Goal: Information Seeking & Learning: Learn about a topic

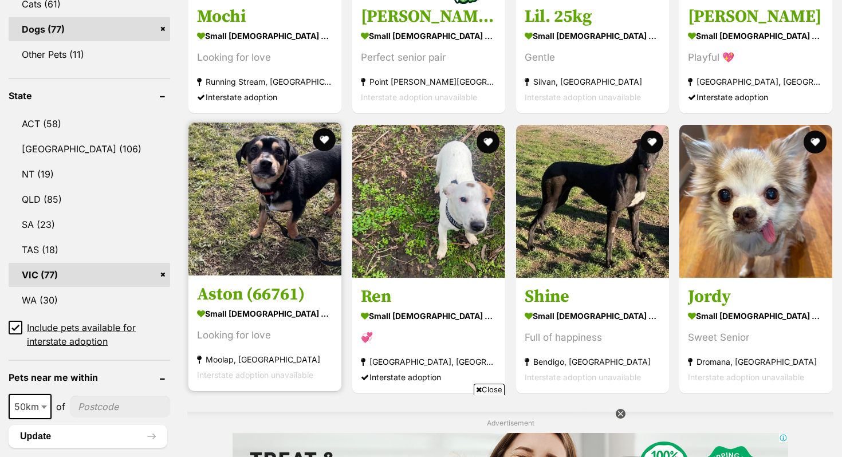
click at [250, 258] on img at bounding box center [264, 199] width 153 height 153
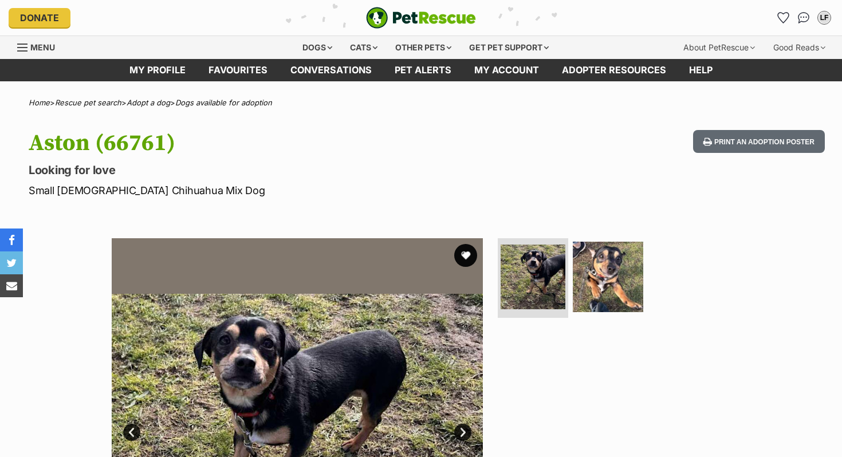
click at [646, 262] on ul at bounding box center [612, 280] width 235 height 85
click at [621, 264] on img at bounding box center [608, 276] width 74 height 74
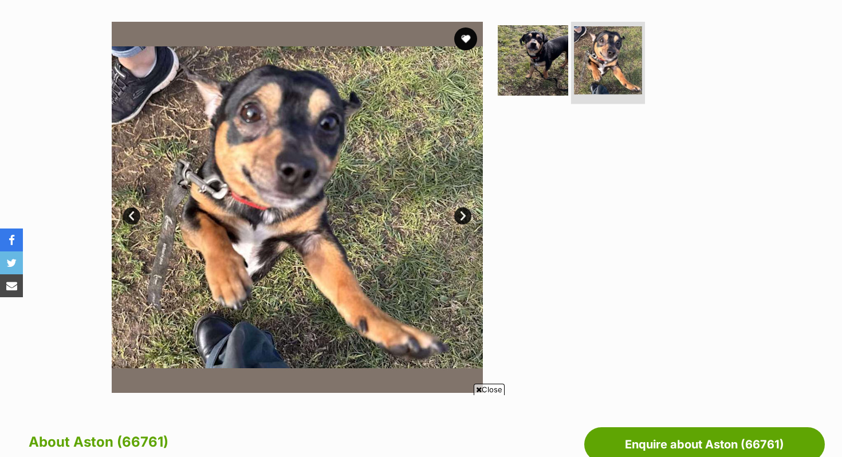
scroll to position [224, 0]
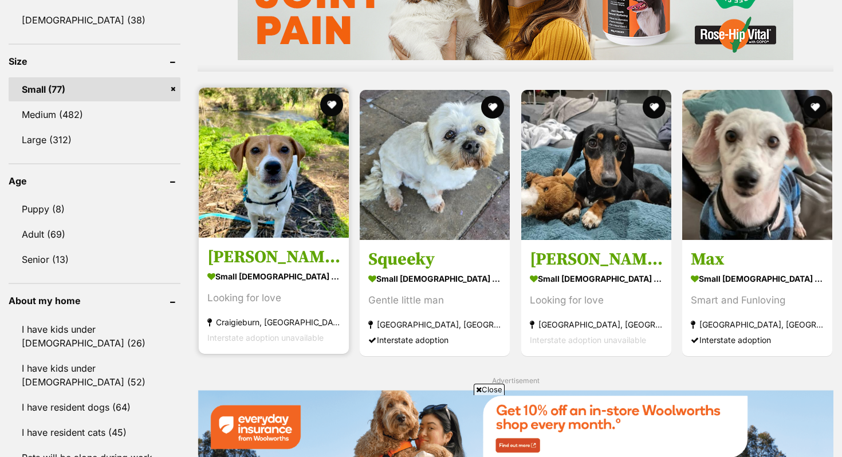
click at [258, 184] on img at bounding box center [274, 163] width 150 height 150
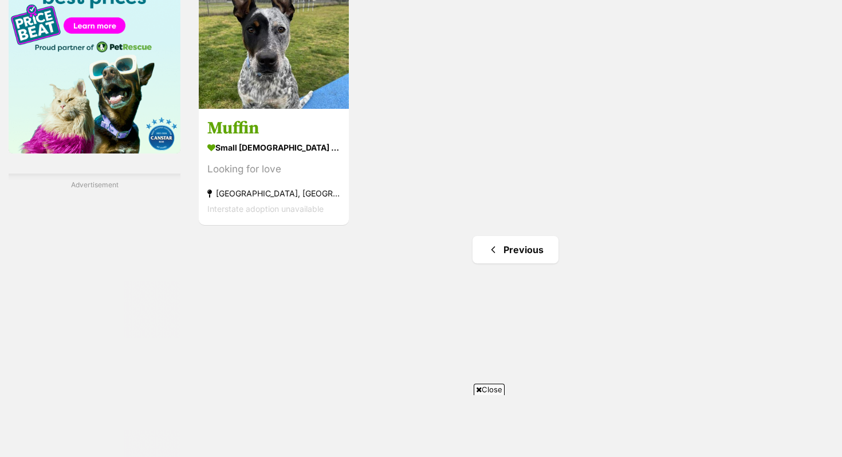
scroll to position [1845, 0]
click at [500, 255] on link "Previous" at bounding box center [515, 248] width 86 height 27
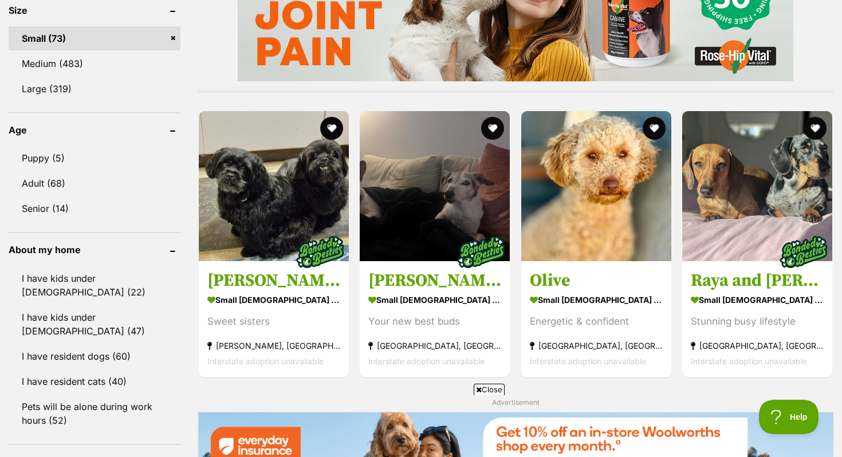
scroll to position [1094, 0]
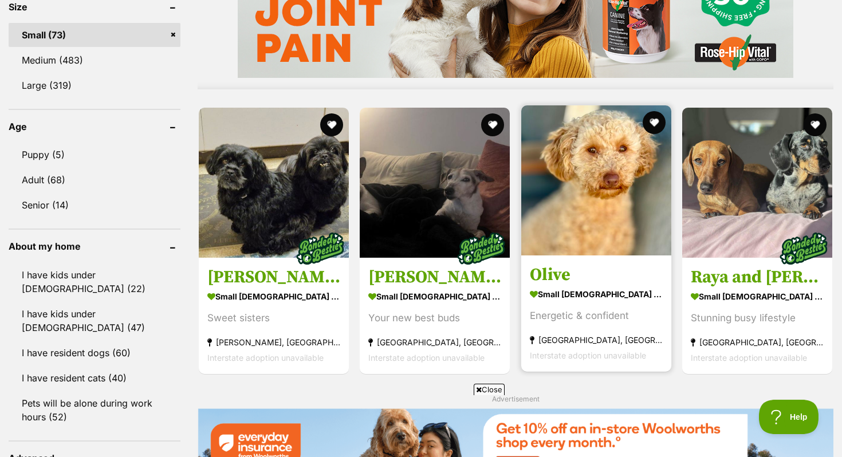
click at [591, 177] on img at bounding box center [596, 180] width 150 height 150
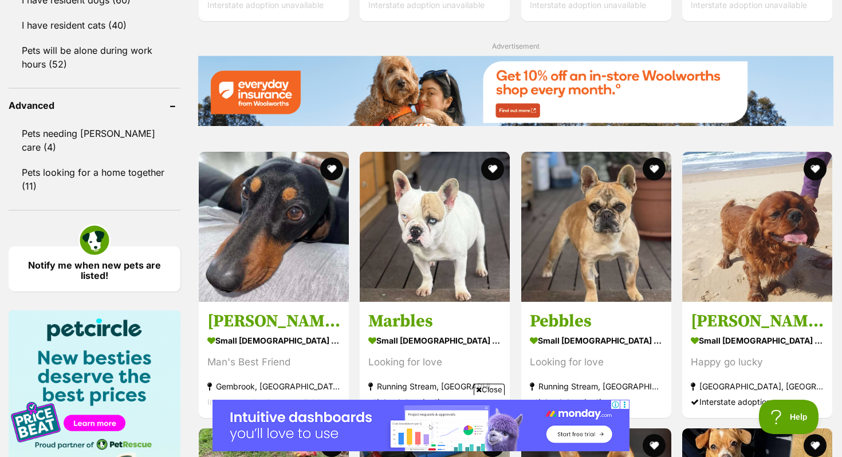
scroll to position [1446, 0]
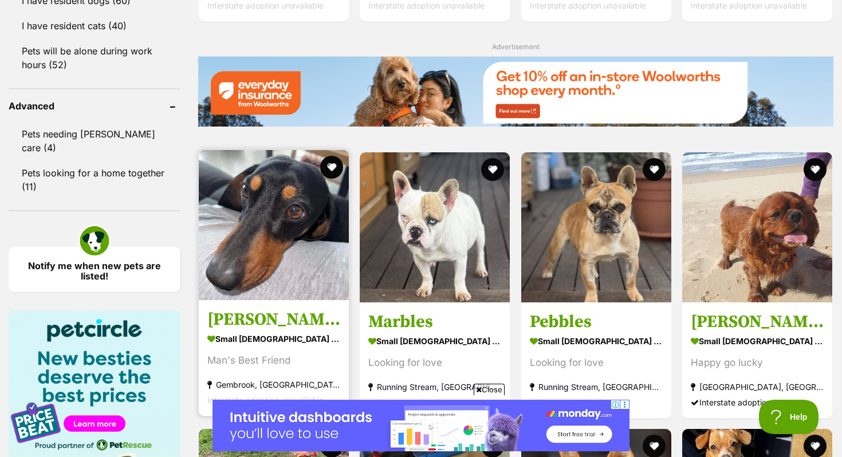
click at [233, 243] on img at bounding box center [274, 225] width 150 height 150
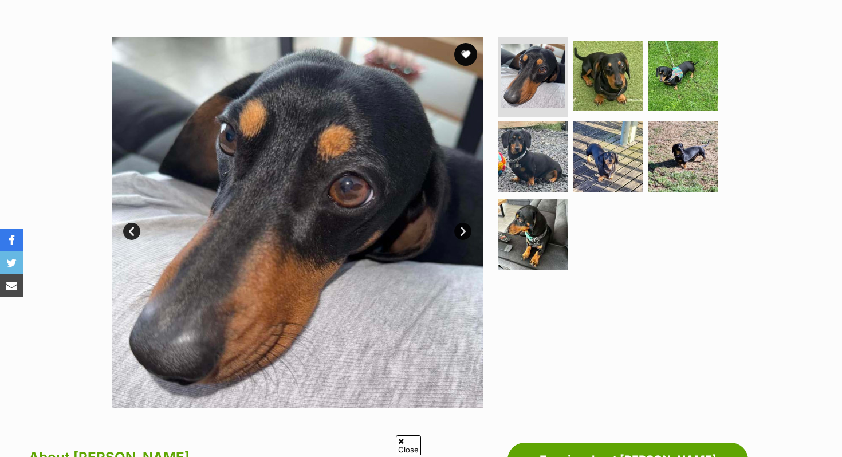
scroll to position [202, 0]
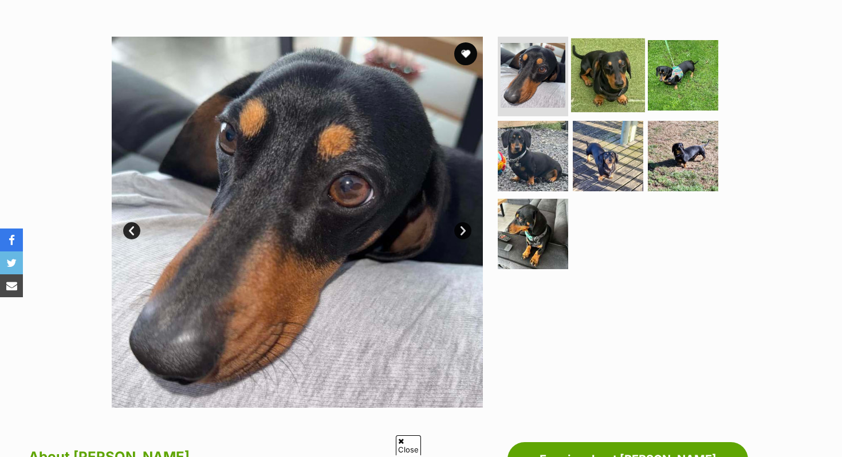
click at [615, 79] on img at bounding box center [608, 75] width 74 height 74
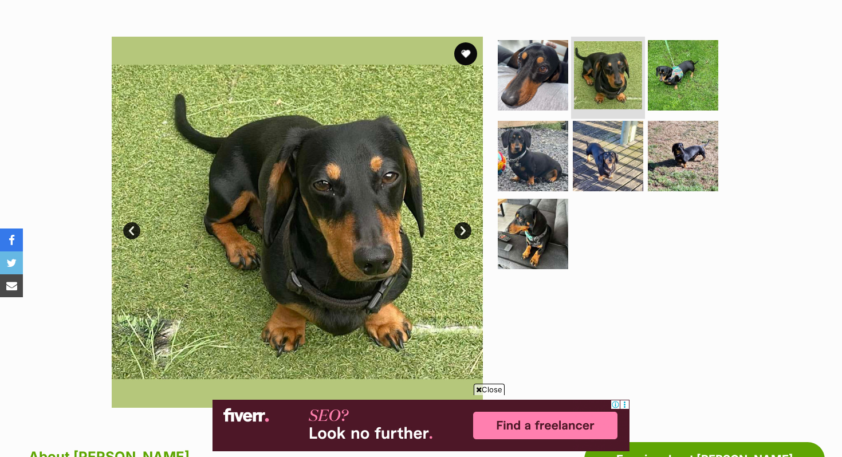
scroll to position [0, 0]
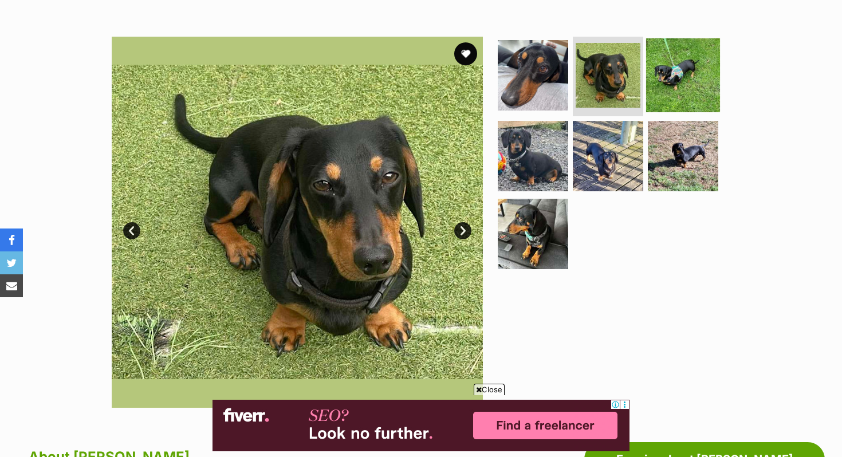
click at [671, 82] on img at bounding box center [683, 75] width 74 height 74
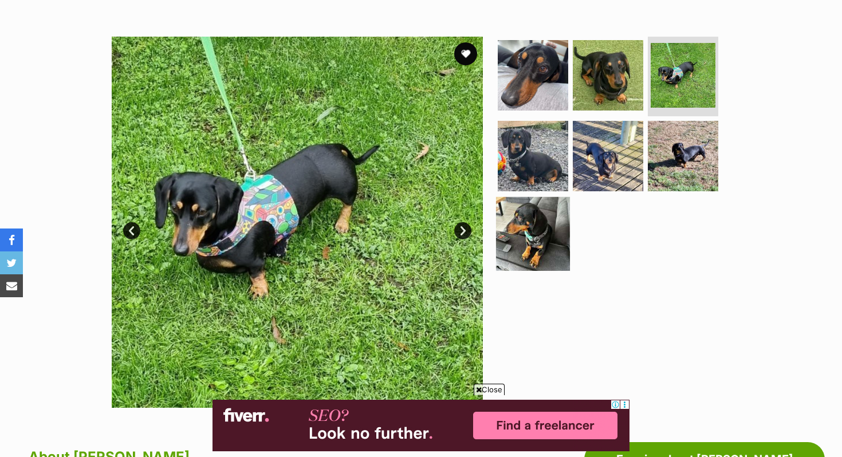
click at [538, 243] on img at bounding box center [533, 234] width 74 height 74
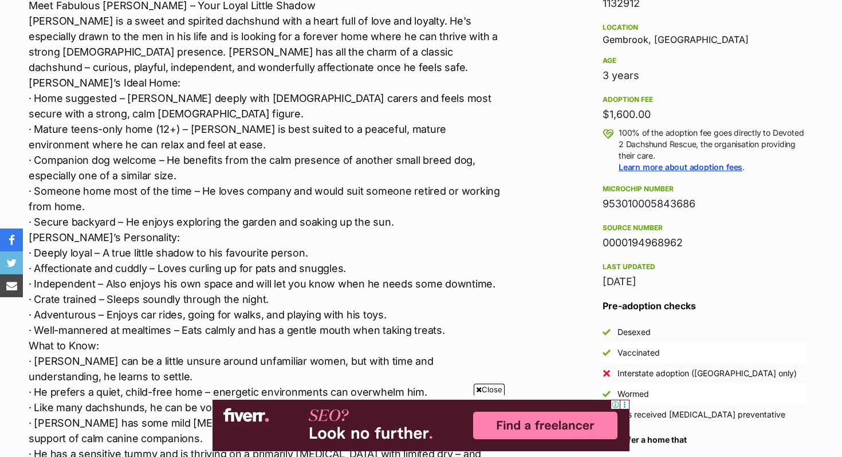
scroll to position [449, 0]
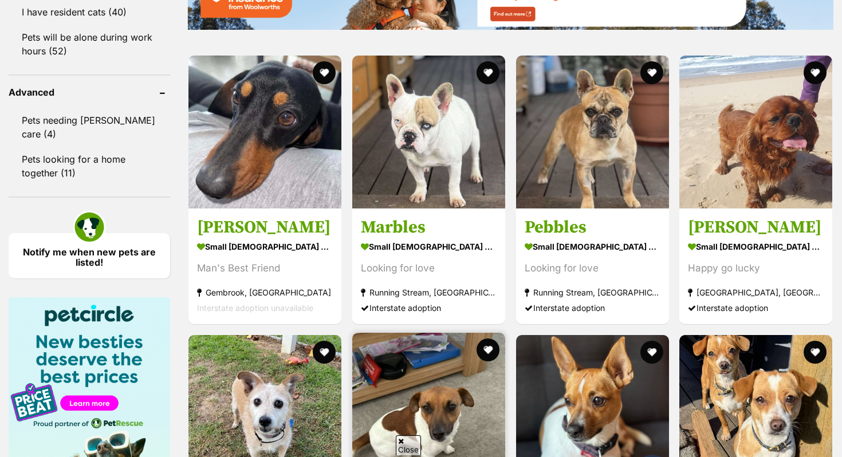
click at [467, 333] on img at bounding box center [428, 409] width 153 height 153
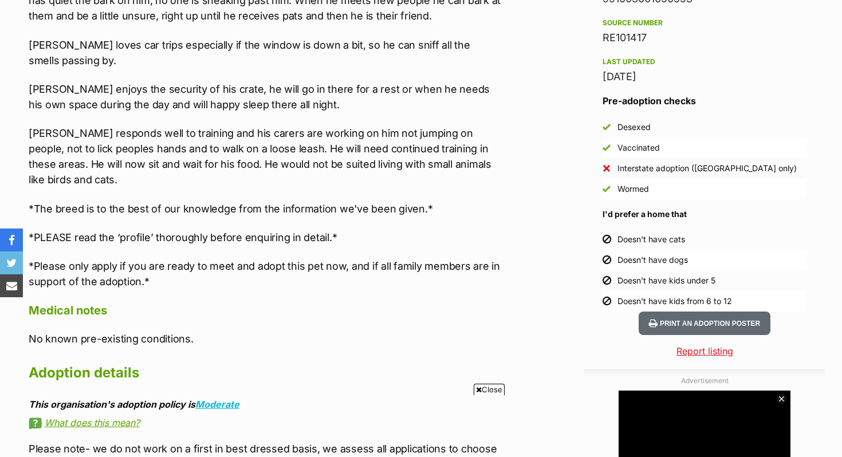
scroll to position [532, 0]
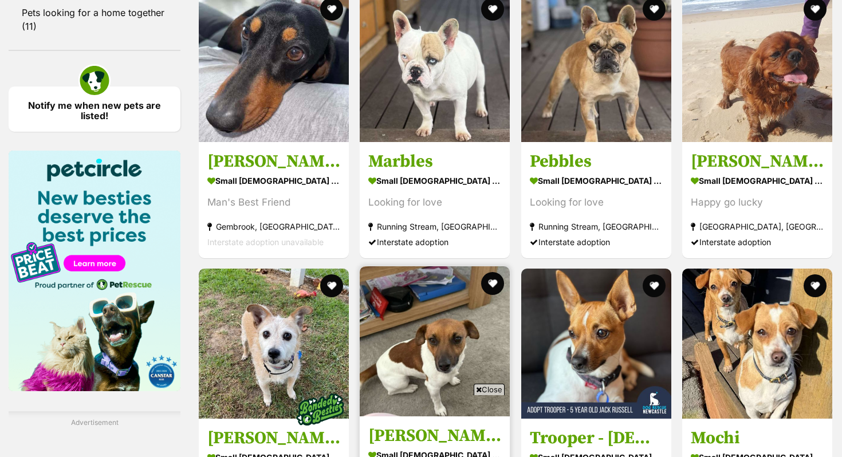
click at [466, 266] on img at bounding box center [435, 341] width 150 height 150
